Goal: Task Accomplishment & Management: Use online tool/utility

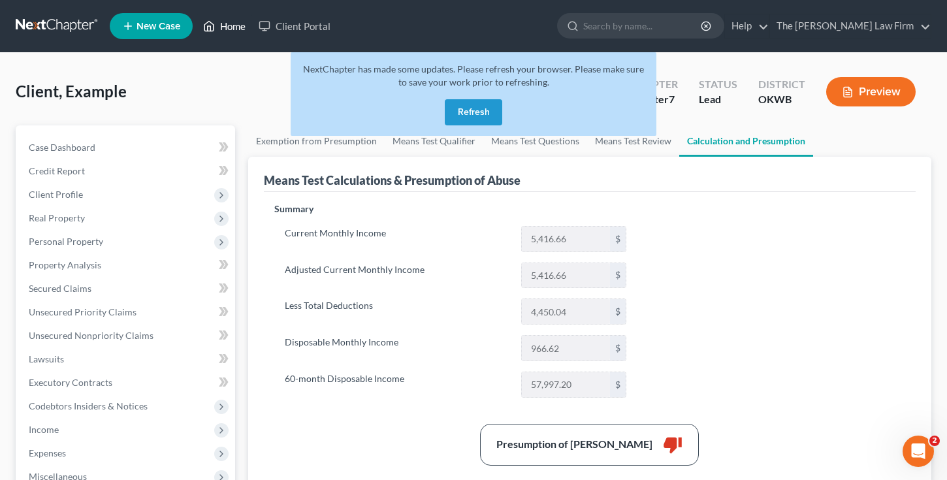
click at [233, 25] on link "Home" at bounding box center [225, 26] width 56 height 24
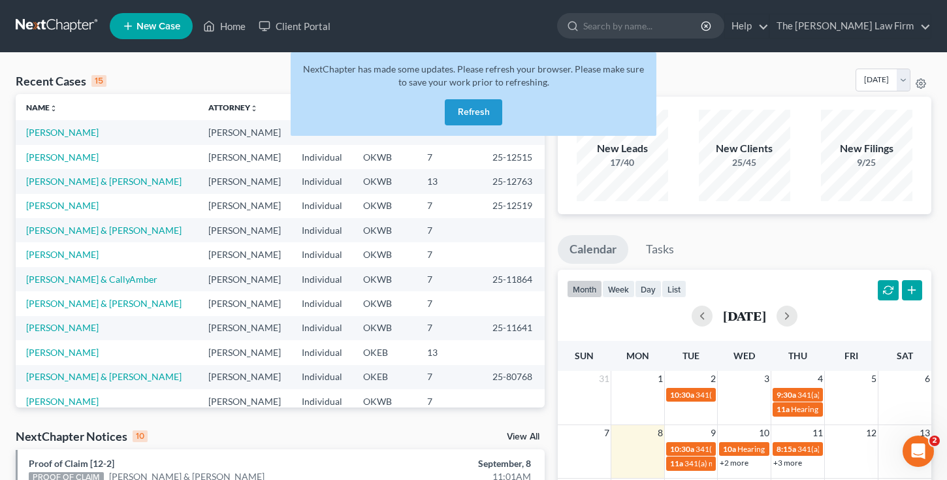
click at [473, 116] on button "Refresh" at bounding box center [473, 112] width 57 height 26
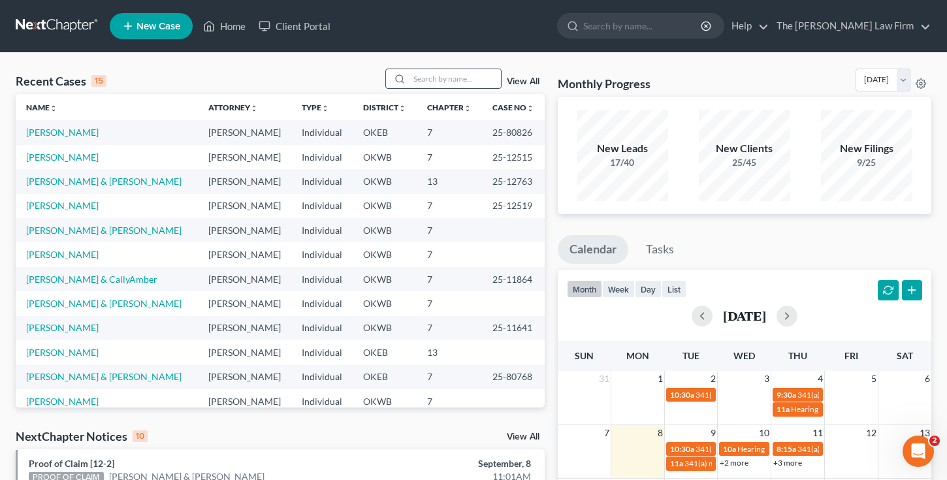
click at [436, 75] on input "search" at bounding box center [454, 78] width 91 height 19
type input "goggans"
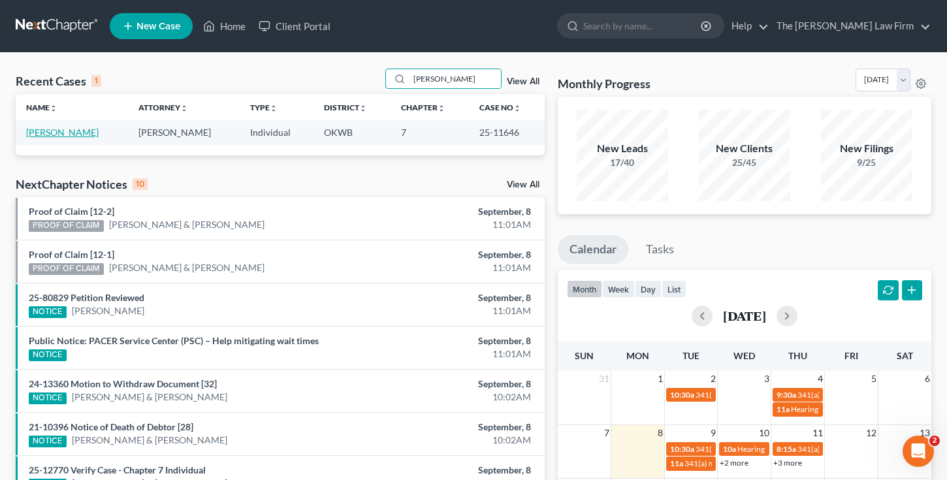
click at [54, 131] on link "Goggans, James" at bounding box center [62, 132] width 72 height 11
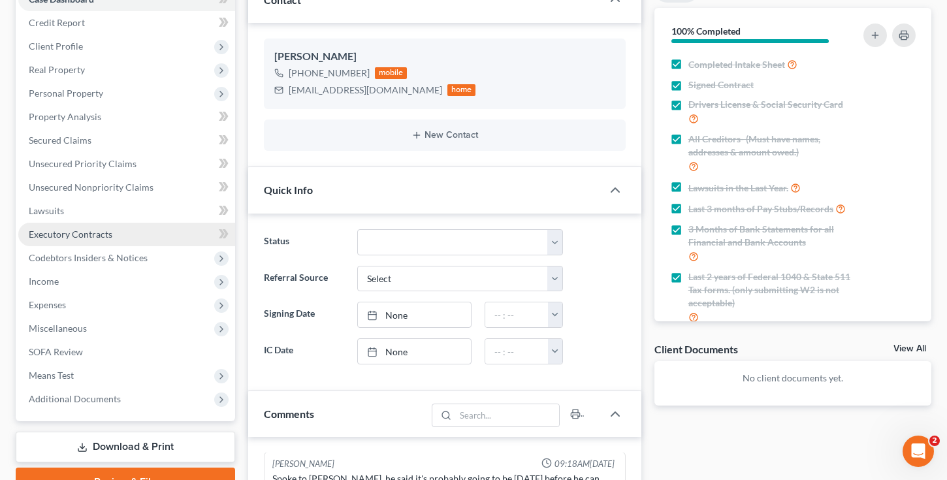
scroll to position [157, 0]
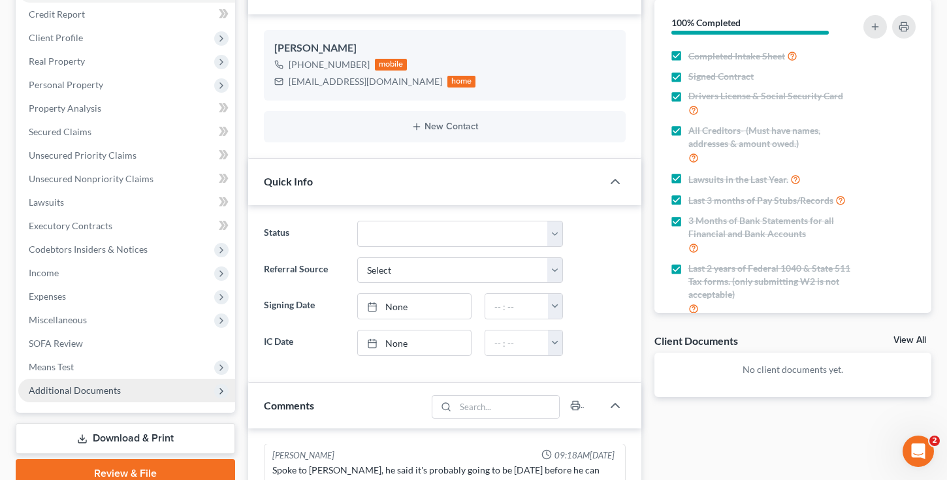
click at [78, 391] on span "Additional Documents" at bounding box center [75, 390] width 92 height 11
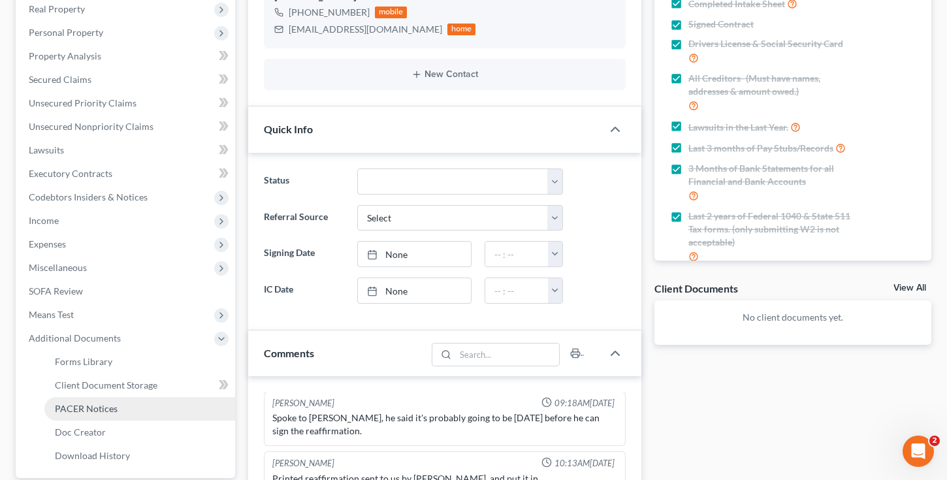
click at [82, 408] on span "PACER Notices" at bounding box center [86, 408] width 63 height 11
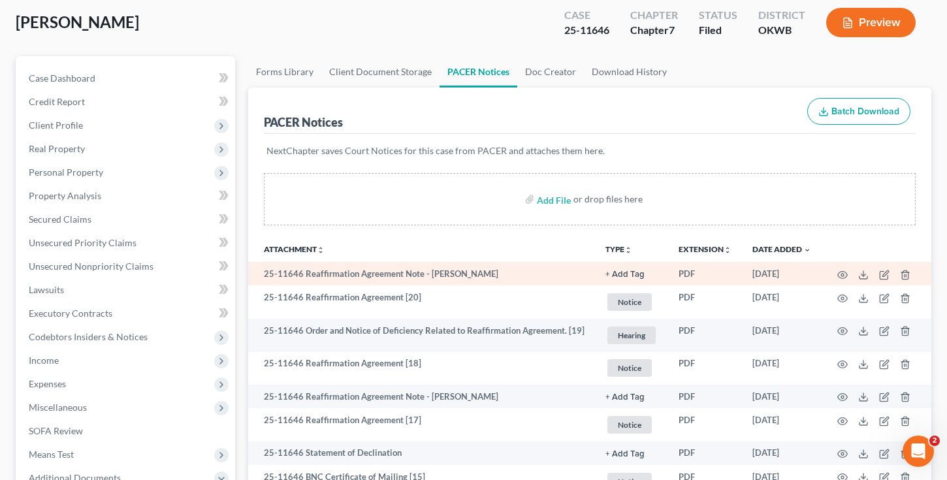
scroll to position [78, 0]
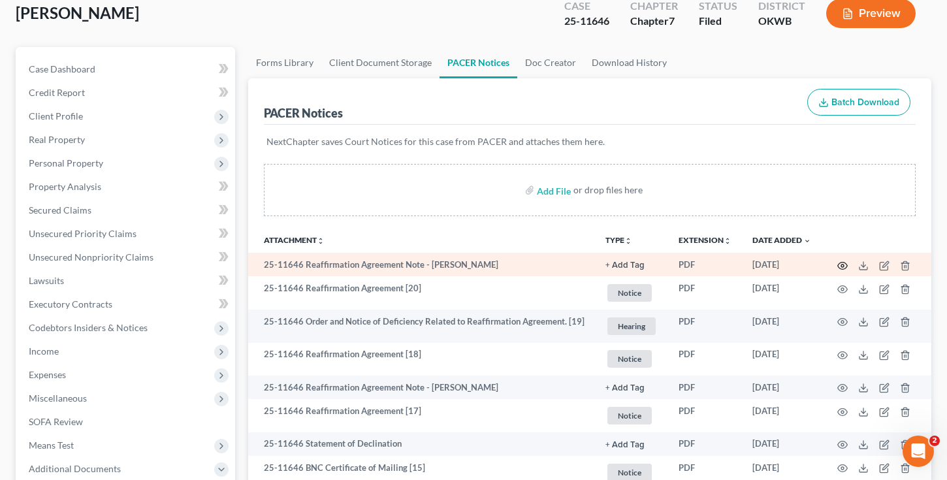
click at [843, 262] on icon "button" at bounding box center [843, 265] width 10 height 7
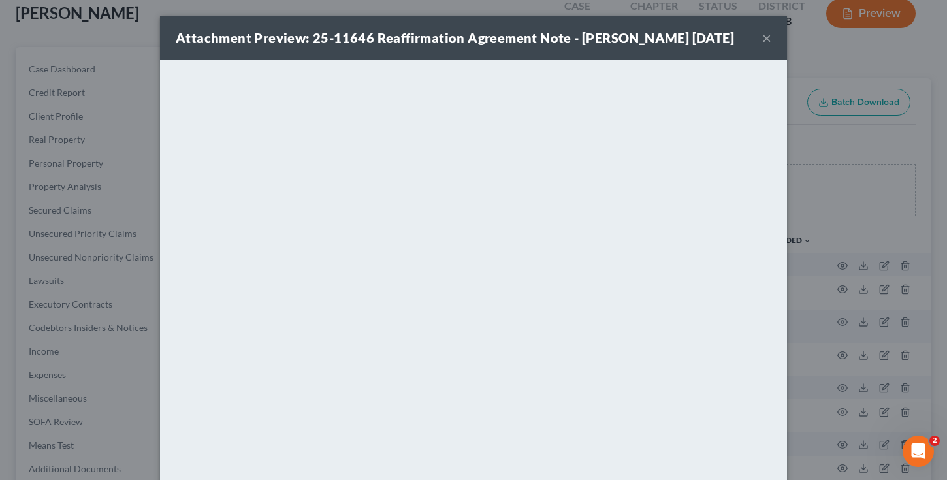
click at [767, 37] on button "×" at bounding box center [766, 38] width 9 height 16
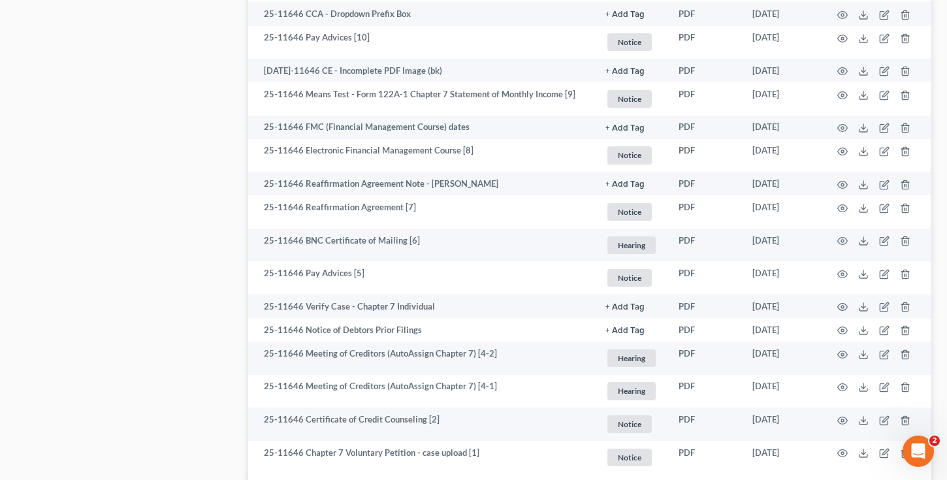
scroll to position [888, 0]
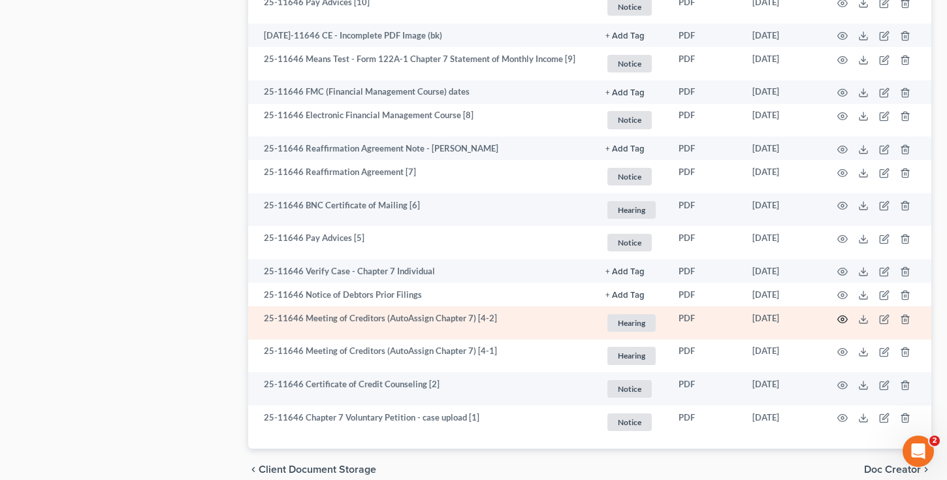
click at [844, 315] on icon "button" at bounding box center [842, 319] width 10 height 10
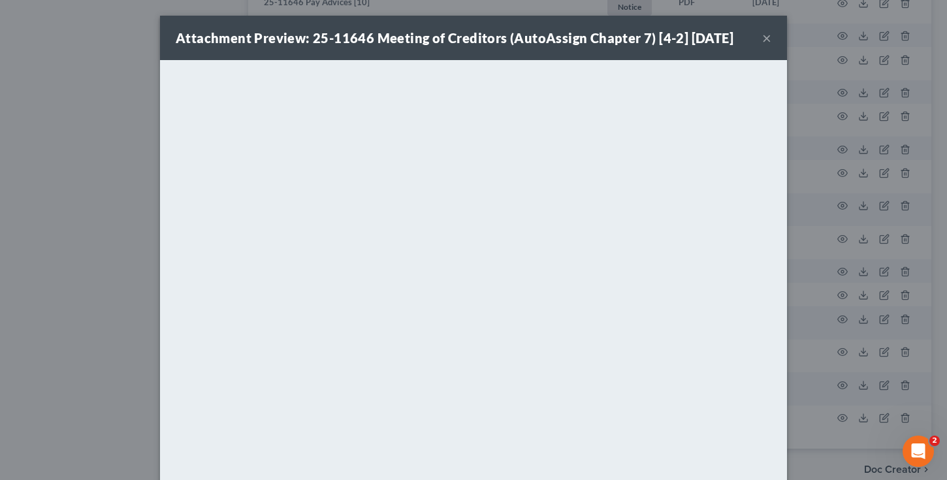
click at [767, 37] on button "×" at bounding box center [766, 38] width 9 height 16
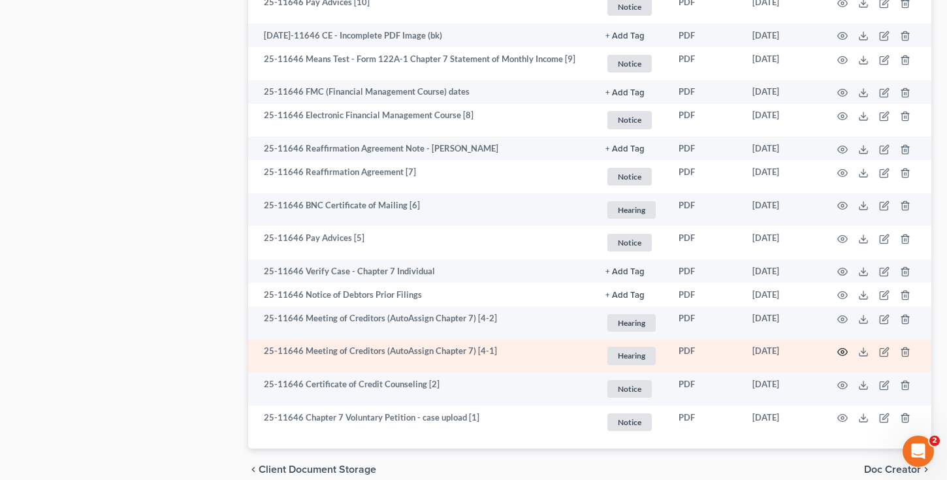
click at [842, 351] on circle "button" at bounding box center [842, 352] width 3 height 3
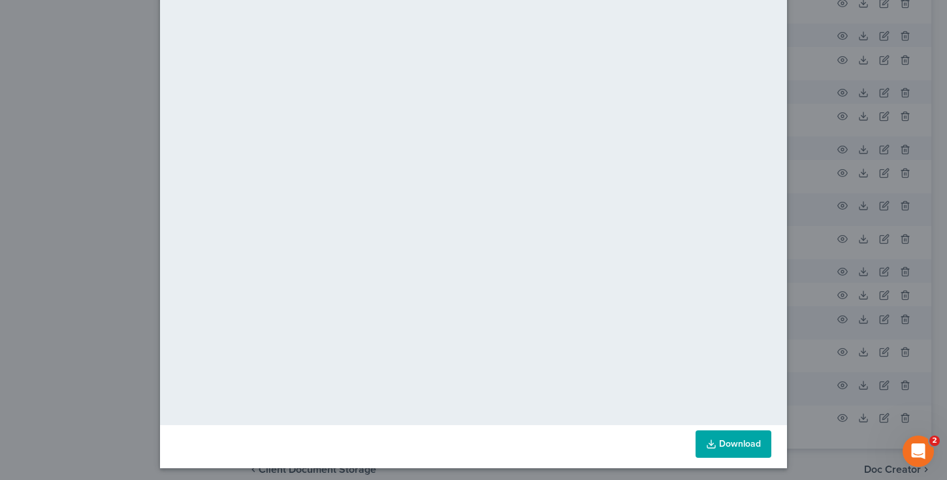
scroll to position [66, 0]
